Goal: Task Accomplishment & Management: Manage account settings

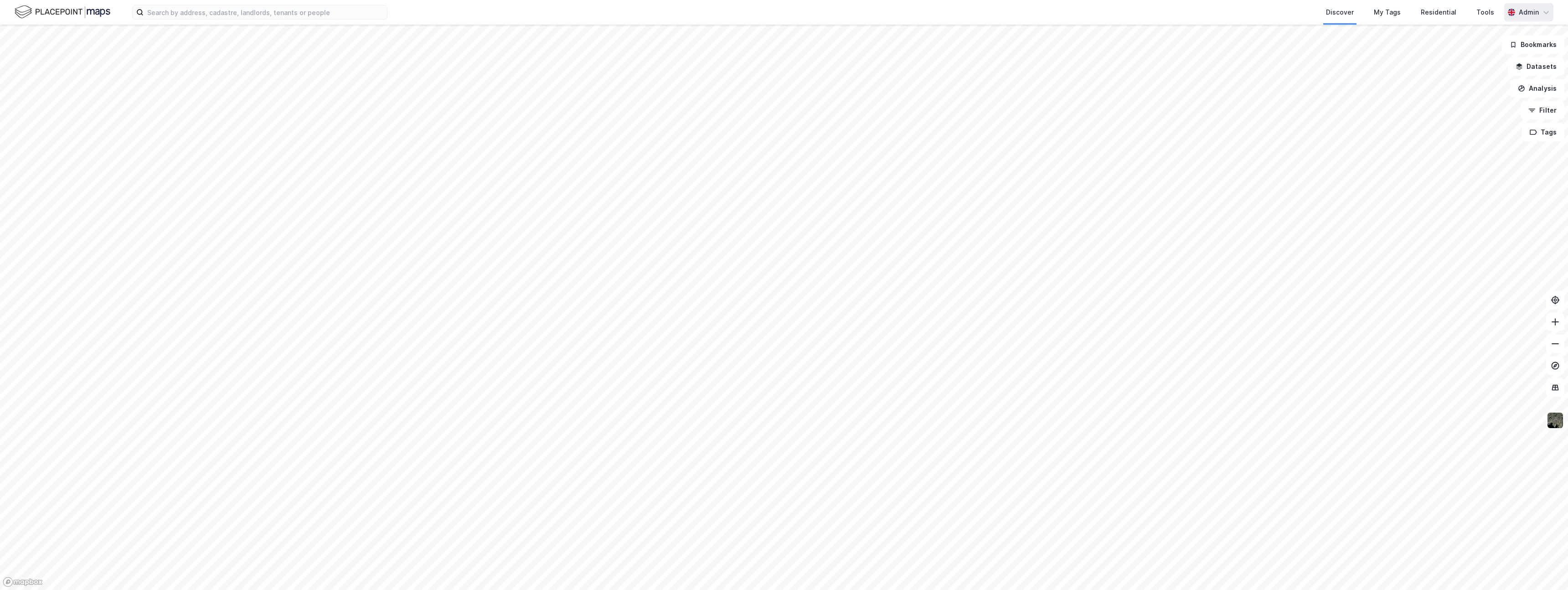
click at [1522, 14] on div "Admin" at bounding box center [1529, 12] width 20 height 11
click at [1479, 63] on div "Open Supervisor Portal" at bounding box center [1494, 56] width 118 height 22
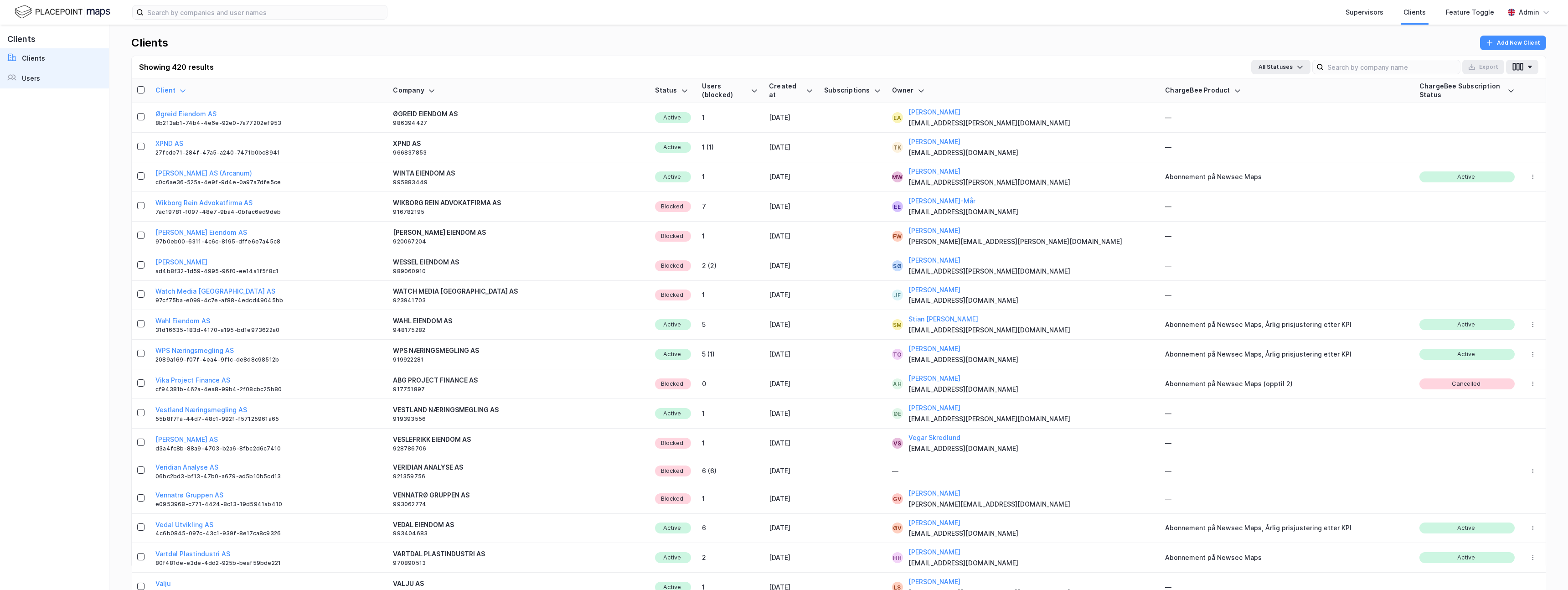
click at [53, 77] on link "Users" at bounding box center [55, 78] width 109 height 20
click at [38, 82] on div "Users" at bounding box center [30, 79] width 18 height 11
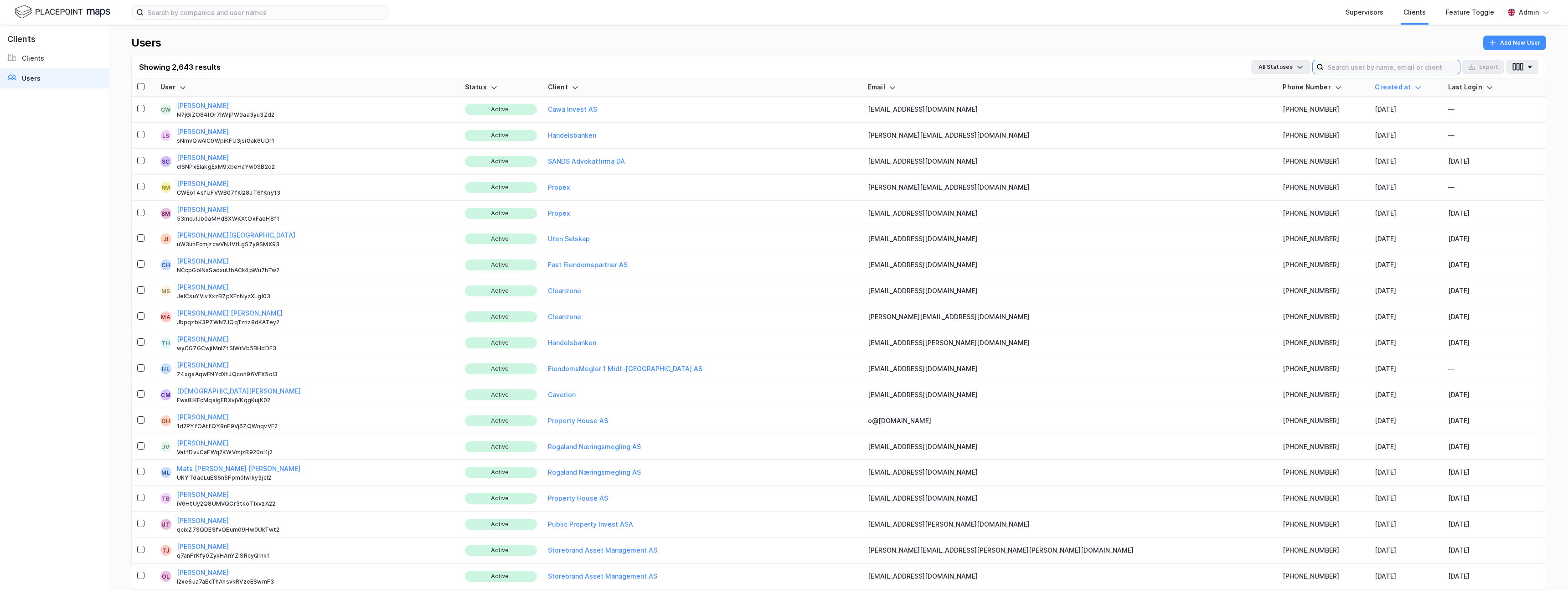
click at [1377, 63] on input at bounding box center [1392, 67] width 136 height 14
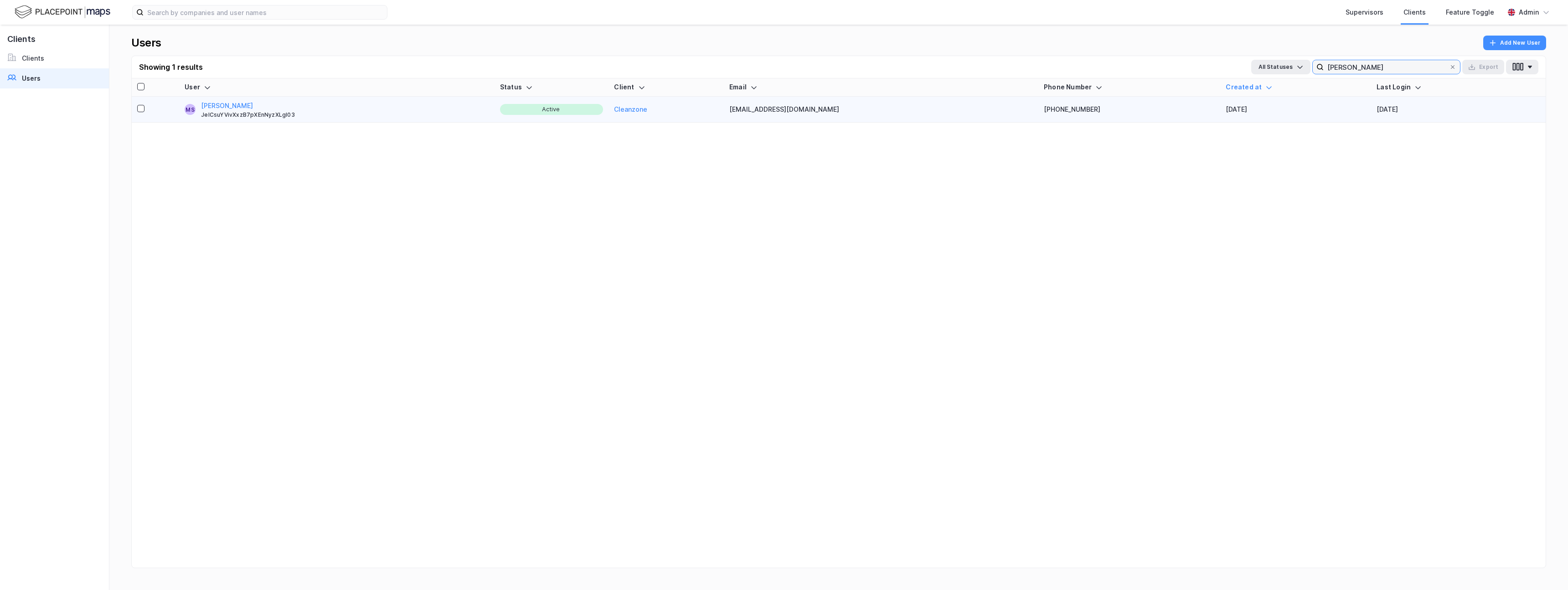
type input "[PERSON_NAME]"
click at [294, 116] on div "JeICsuYVivXxzB7pXEnNyzXLgl03" at bounding box center [345, 115] width 288 height 7
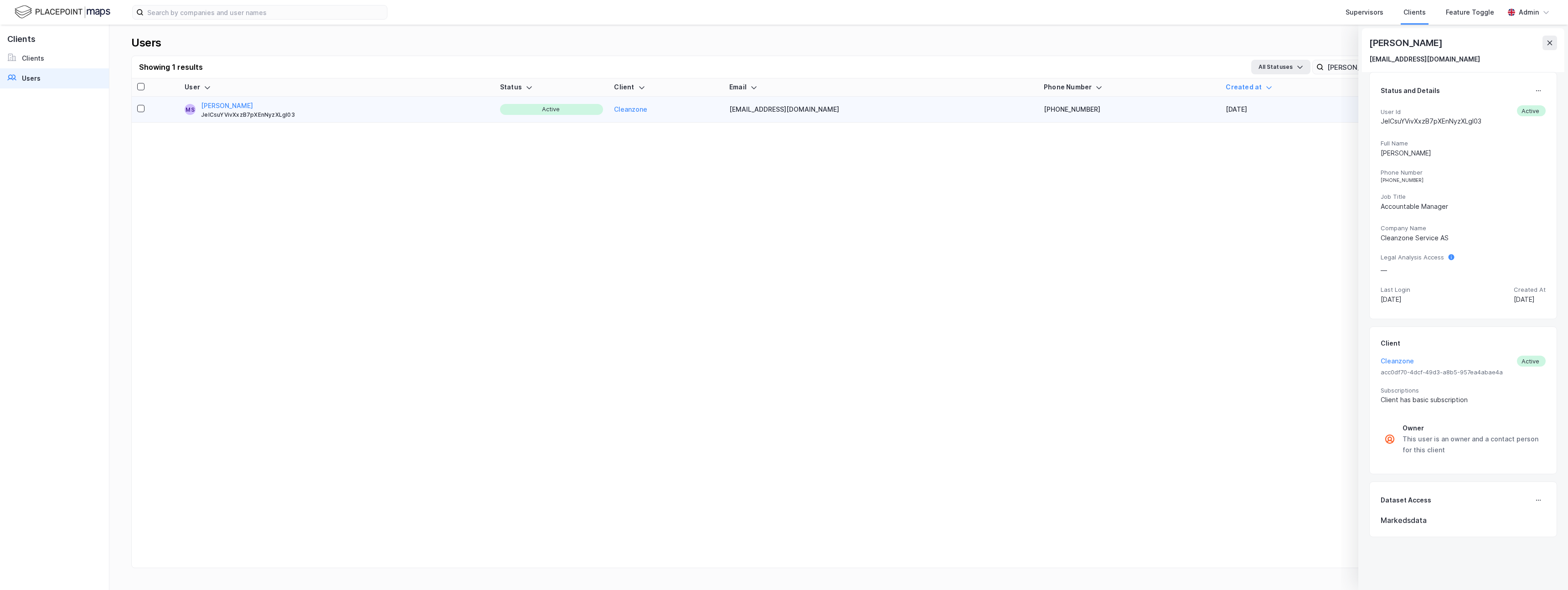
click at [1424, 118] on div "JeICsuYVivXxzB7pXEnNyzXLgl03" at bounding box center [1431, 121] width 101 height 11
copy div "JeICsuYVivXxzB7pXEnNyzXLgl03"
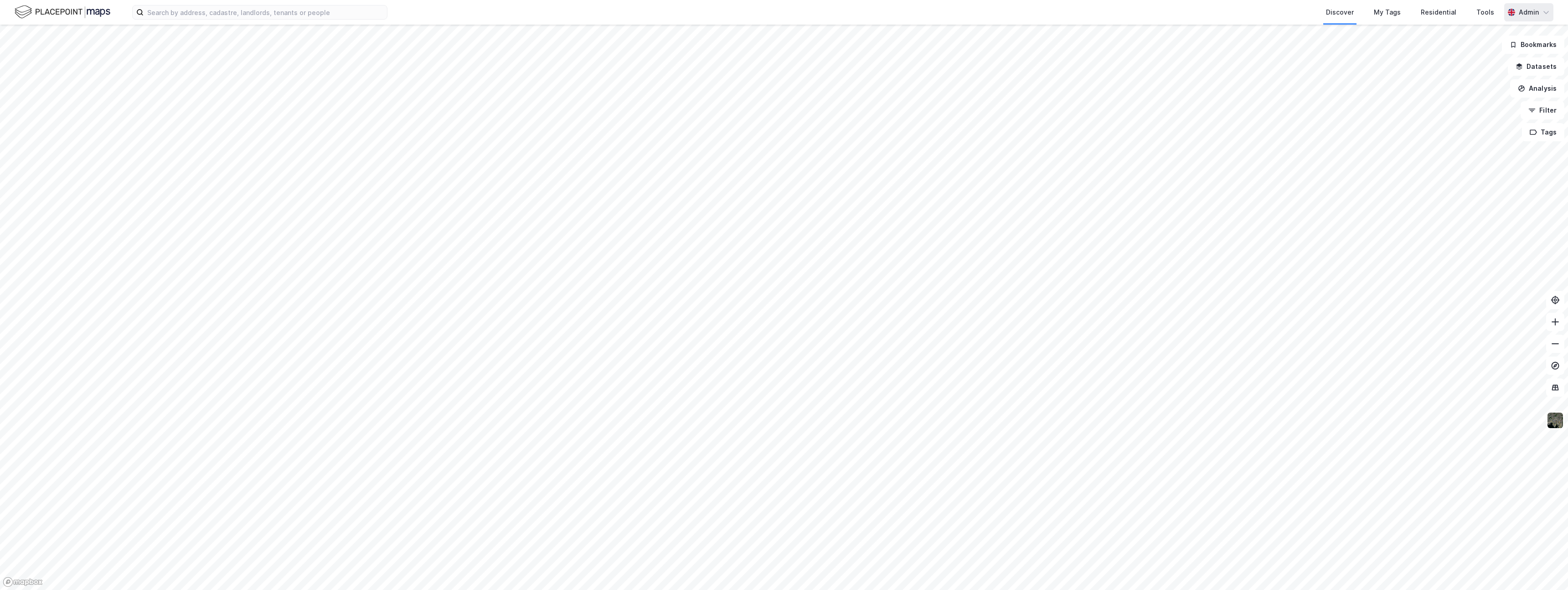
click at [1527, 13] on div "Admin" at bounding box center [1529, 12] width 20 height 11
click at [1469, 79] on div "Log out" at bounding box center [1468, 78] width 25 height 11
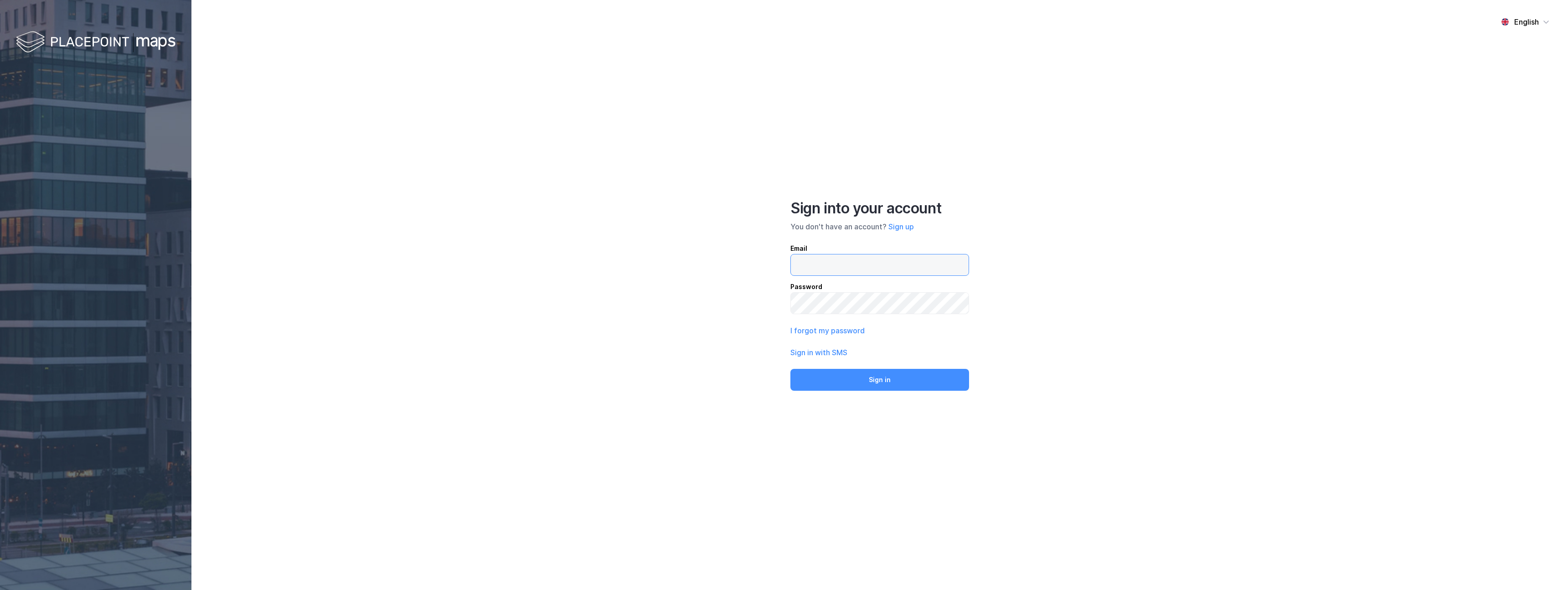
click at [815, 268] on input "email" at bounding box center [880, 265] width 178 height 21
type input "kam"
click at [793, 333] on button "I forgot my password" at bounding box center [828, 331] width 74 height 11
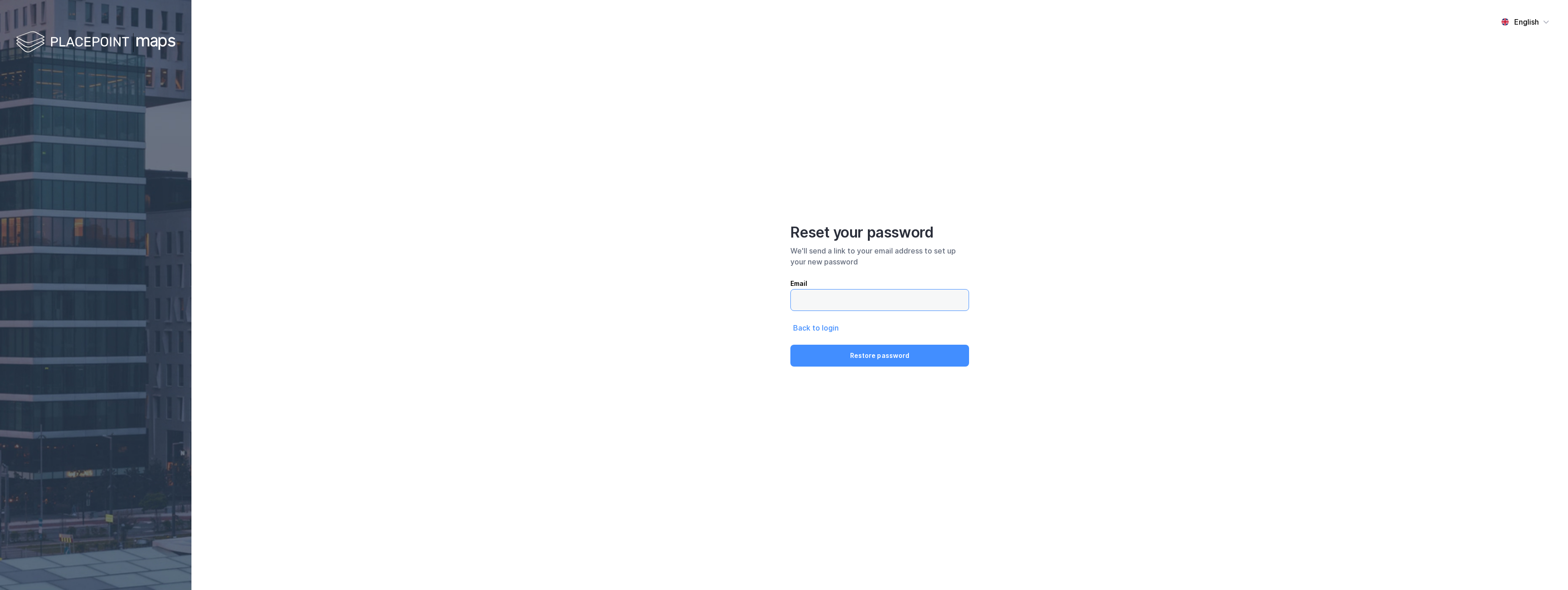
click at [821, 303] on input "email" at bounding box center [880, 300] width 178 height 21
type input "[EMAIL_ADDRESS][DOMAIN_NAME]"
click at [884, 351] on button "Restore password" at bounding box center [880, 355] width 178 height 22
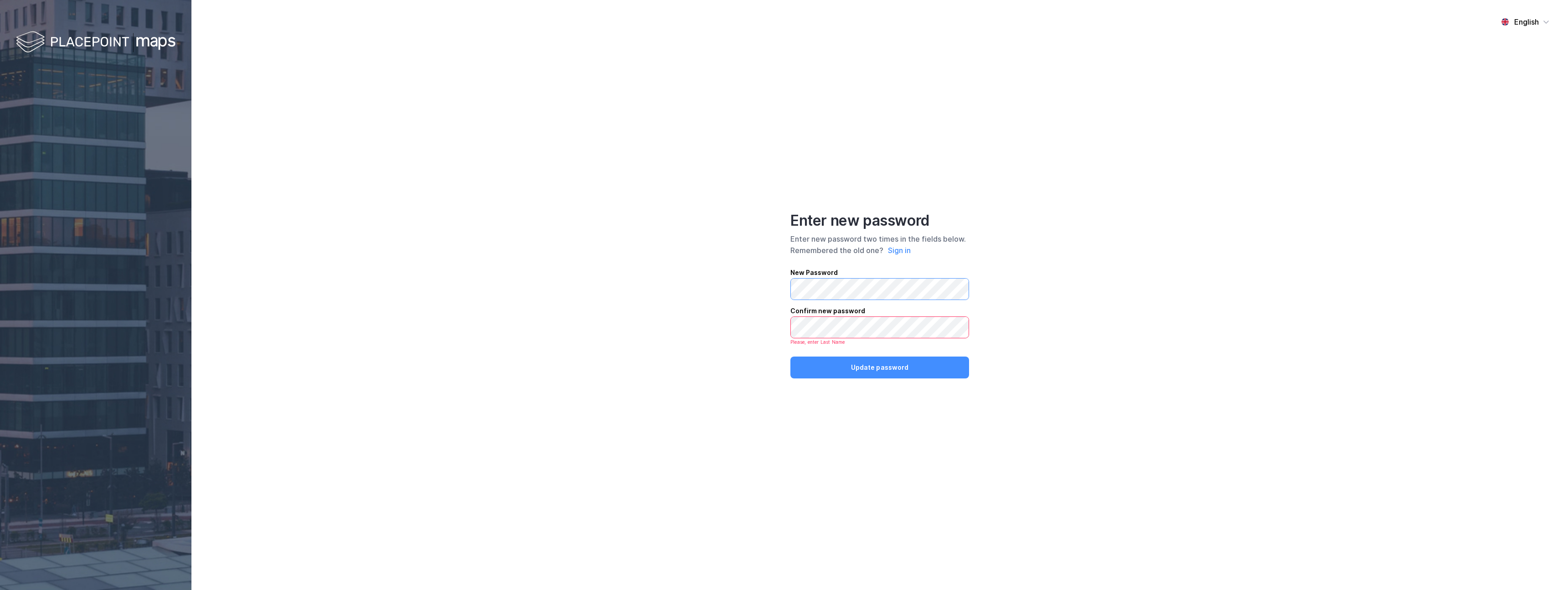
click at [748, 283] on div "English Enter new password Enter new password two times in the fields below. Re…" at bounding box center [880, 295] width 1377 height 590
click at [875, 359] on button "Update password" at bounding box center [880, 364] width 178 height 22
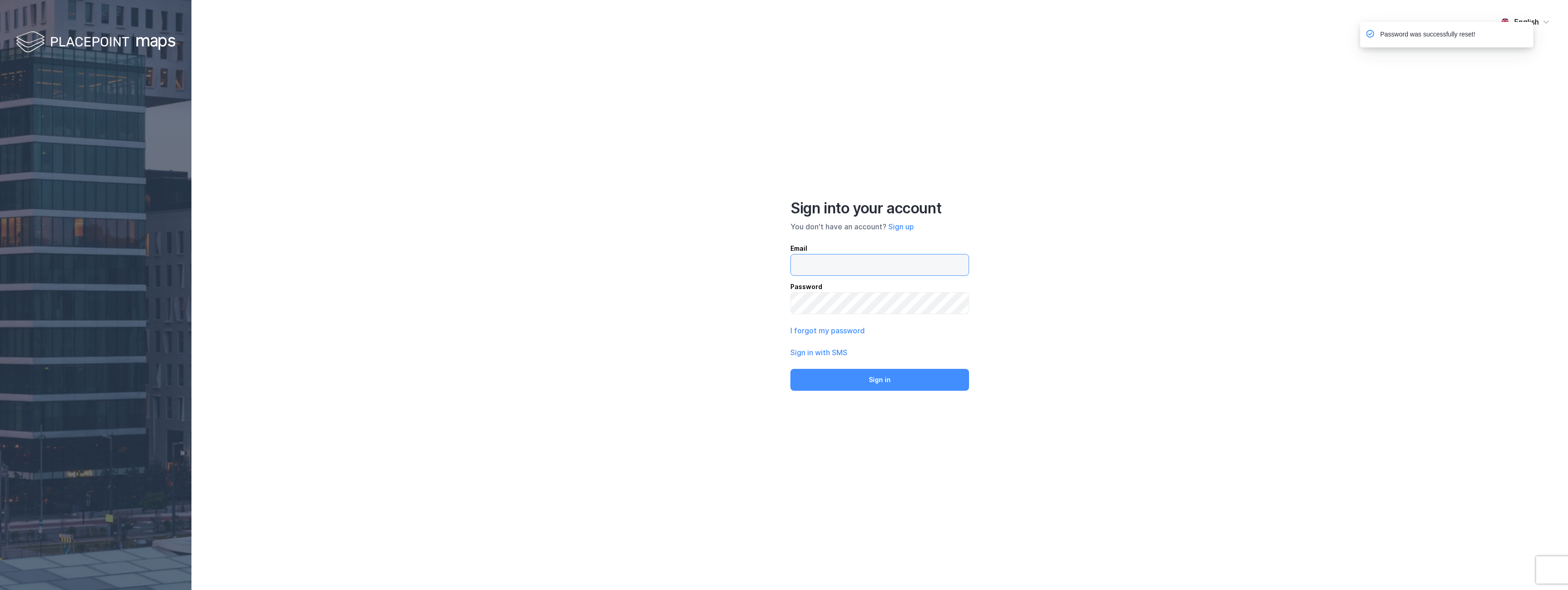
click at [856, 262] on input "email" at bounding box center [880, 265] width 178 height 21
click at [887, 261] on input "email" at bounding box center [880, 265] width 178 height 21
type input "[EMAIL_ADDRESS][DOMAIN_NAME]"
click at [735, 294] on div "English Sign into your account You don't have an account? Sign up Email [EMAIL_…" at bounding box center [880, 295] width 1377 height 590
drag, startPoint x: 713, startPoint y: 296, endPoint x: 775, endPoint y: 345, distance: 79.0
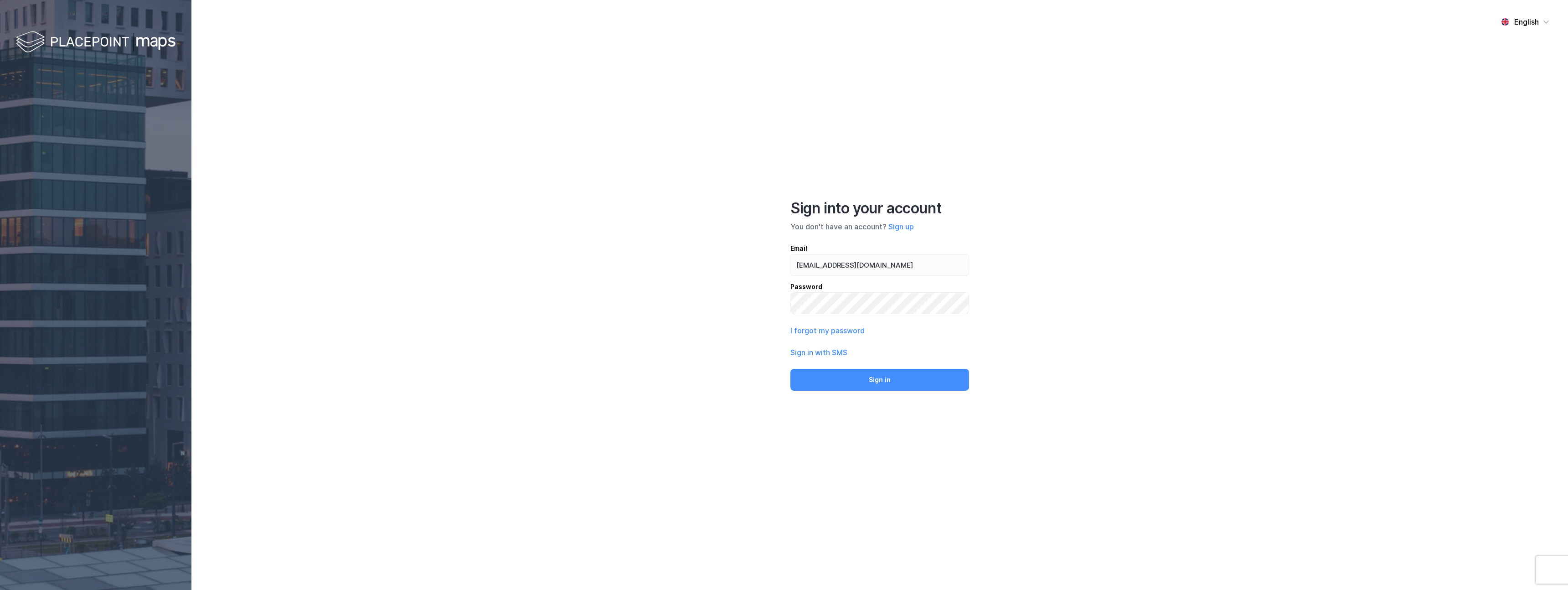
click at [714, 297] on div "English Sign into your account You don't have an account? Sign up Email [EMAIL_…" at bounding box center [880, 295] width 1377 height 590
click at [873, 384] on button "Sign in" at bounding box center [880, 379] width 178 height 22
